Goal: Book appointment/travel/reservation

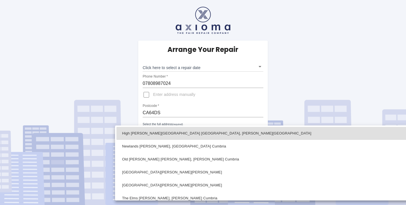
click at [259, 132] on body "Arrange Your Repair Click here to select a repair date ​ Phone Number   * 07808…" at bounding box center [203, 102] width 406 height 205
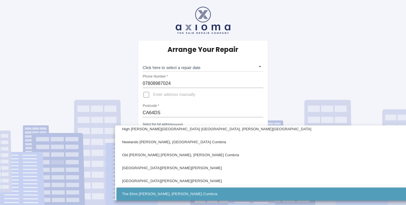
scroll to position [48, 0]
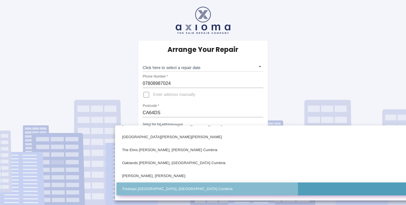
click at [207, 190] on li "Treetops [GEOGRAPHIC_DATA], [GEOGRAPHIC_DATA] Cumbria" at bounding box center [270, 189] width 307 height 13
type input "Treetops [GEOGRAPHIC_DATA], [GEOGRAPHIC_DATA] Cumbria"
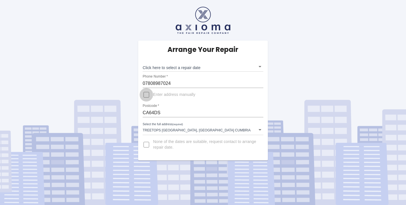
click at [147, 96] on input "Enter address manually" at bounding box center [147, 95] width 14 height 14
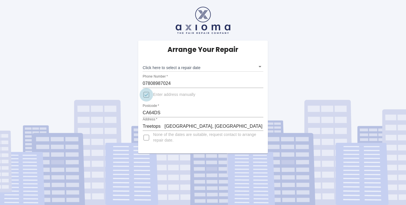
click at [147, 95] on input "Enter address manually" at bounding box center [147, 95] width 14 height 14
checkbox input "false"
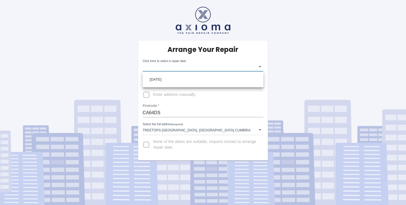
click at [184, 68] on body "Arrange Your Repair Click here to select a repair date ​ Phone Number   * 07808…" at bounding box center [203, 102] width 406 height 205
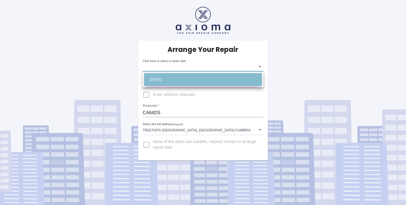
click at [204, 79] on li "[DATE]" at bounding box center [203, 79] width 118 height 13
type input "[DATE]T00:00:00.000Z"
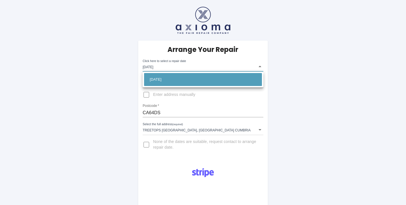
click at [239, 161] on div at bounding box center [203, 102] width 406 height 205
click at [183, 161] on div at bounding box center [203, 102] width 406 height 205
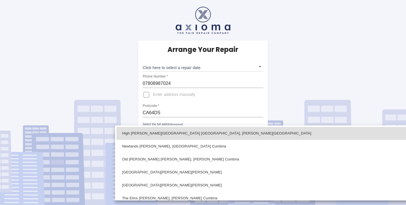
click at [260, 130] on body "Arrange Your Repair Click here to select a repair date ​ Phone Number   * 07808…" at bounding box center [203, 102] width 406 height 205
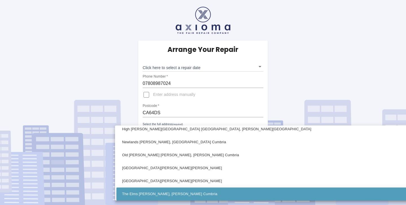
scroll to position [48, 0]
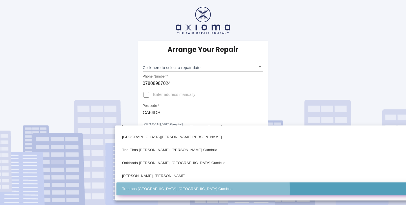
click at [180, 190] on li "Treetops [GEOGRAPHIC_DATA], [GEOGRAPHIC_DATA] Cumbria" at bounding box center [270, 189] width 307 height 13
type input "Treetops [GEOGRAPHIC_DATA], [GEOGRAPHIC_DATA] Cumbria"
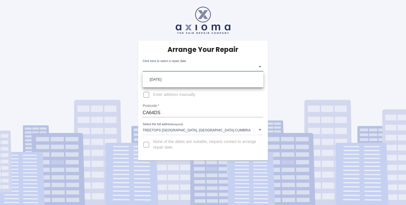
click at [260, 68] on body "Arrange Your Repair Click here to select a repair date ​ Phone Number   * 07808…" at bounding box center [203, 102] width 406 height 205
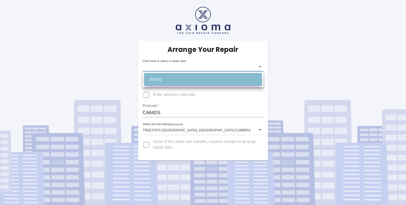
click at [194, 80] on li "[DATE]" at bounding box center [203, 79] width 118 height 13
type input "[DATE]T00:00:00.000Z"
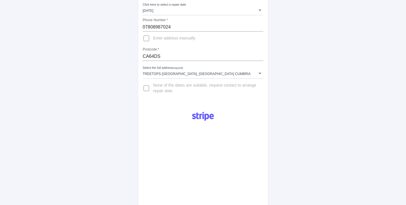
scroll to position [194, 0]
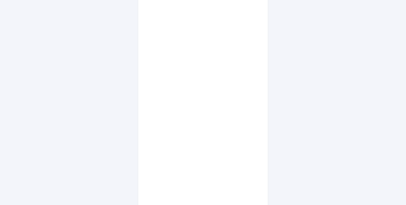
click at [260, 157] on div "Pay £38 Booking Fee" at bounding box center [203, 113] width 130 height 287
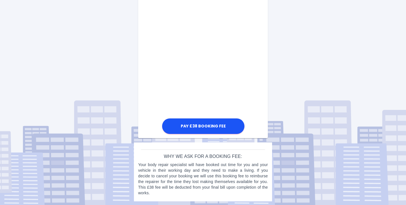
scroll to position [315, 0]
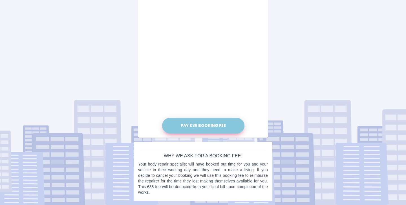
click at [211, 126] on button "Pay £38 Booking Fee" at bounding box center [203, 126] width 82 height 16
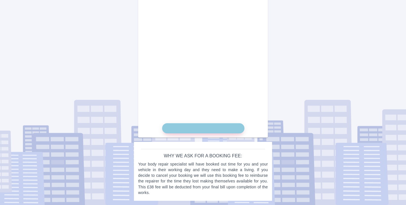
scroll to position [310, 0]
